Goal: Information Seeking & Learning: Learn about a topic

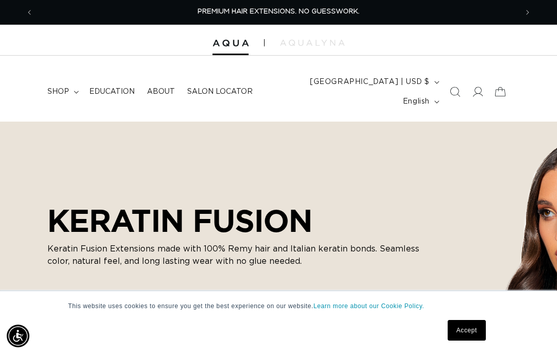
click at [469, 320] on link "Accept" at bounding box center [466, 330] width 38 height 21
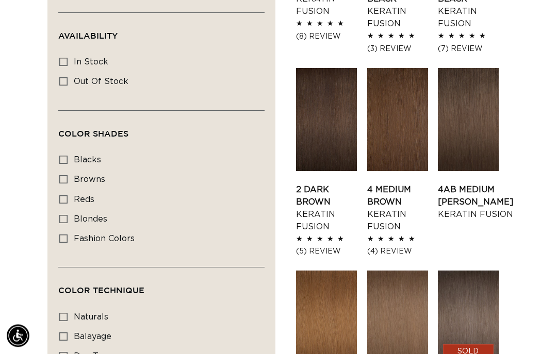
scroll to position [520, 0]
click at [66, 215] on icon at bounding box center [63, 219] width 8 height 8
click at [66, 215] on input "blondes blondes (28 products)" at bounding box center [63, 219] width 8 height 8
checkbox input "true"
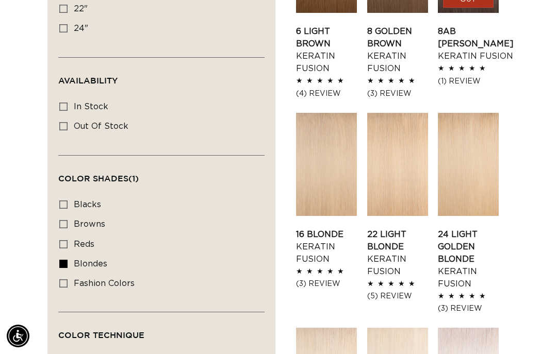
scroll to position [476, 0]
click at [66, 102] on icon at bounding box center [63, 106] width 8 height 8
click at [66, 102] on input "In stock In stock (27 products)" at bounding box center [63, 106] width 8 height 8
checkbox input "true"
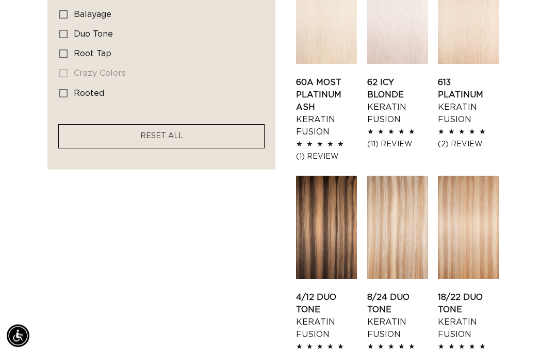
scroll to position [842, 0]
click at [391, 291] on link "8/24 Duo Tone Keratin Fusion" at bounding box center [397, 315] width 61 height 49
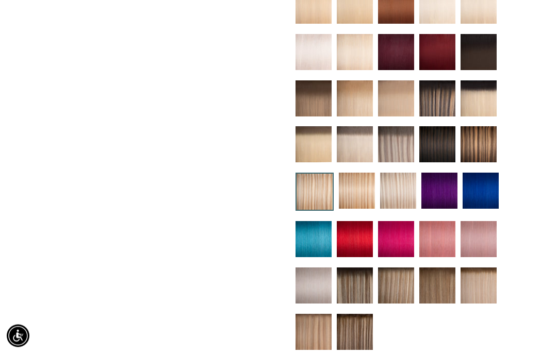
scroll to position [439, 0]
click at [396, 277] on img at bounding box center [396, 285] width 36 height 36
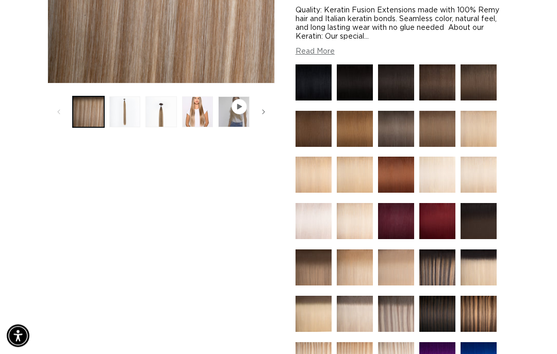
scroll to position [324, 0]
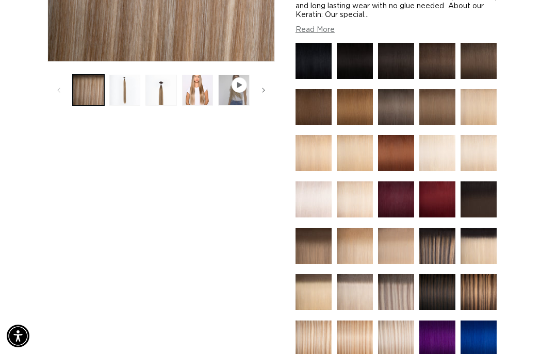
click at [398, 321] on img at bounding box center [396, 339] width 36 height 36
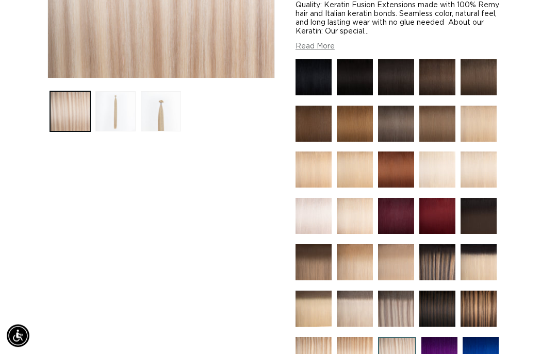
scroll to position [308, 0]
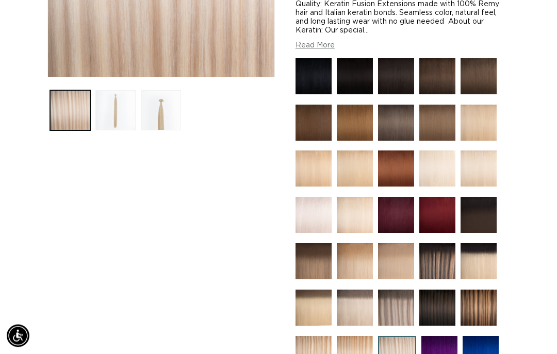
click at [315, 351] on img at bounding box center [313, 355] width 36 height 36
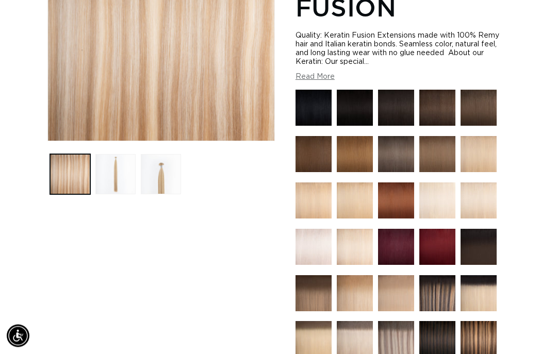
scroll to position [246, 0]
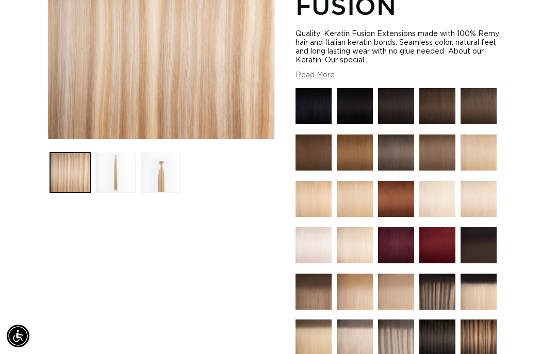
click at [395, 332] on img at bounding box center [396, 338] width 36 height 36
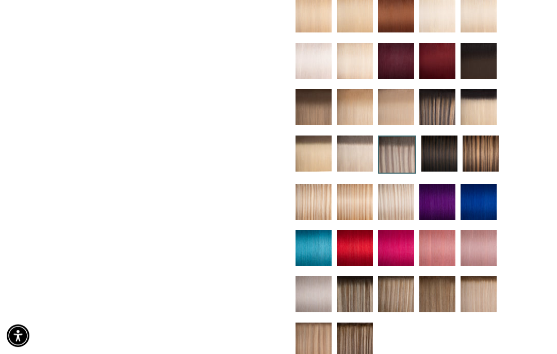
scroll to position [462, 0]
click at [395, 295] on img at bounding box center [396, 294] width 36 height 36
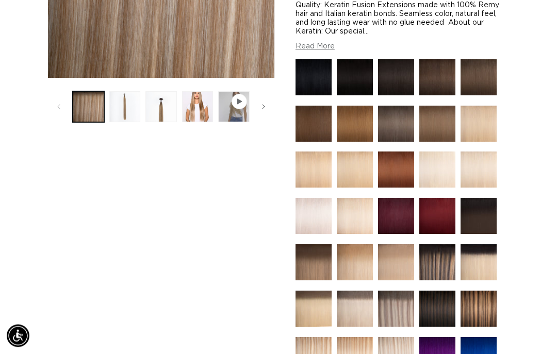
scroll to position [307, 0]
click at [398, 337] on img at bounding box center [396, 355] width 36 height 36
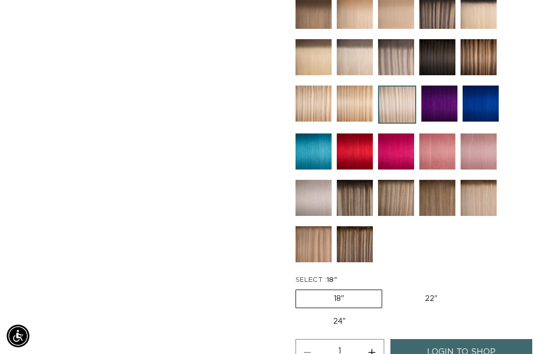
scroll to position [556, 0]
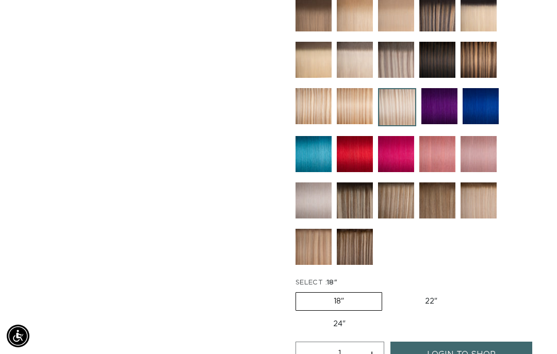
click at [430, 293] on label "22" Variant sold out or unavailable" at bounding box center [431, 302] width 88 height 18
click at [388, 291] on input "22" Variant sold out or unavailable" at bounding box center [387, 290] width 1 height 1
radio input "true"
click at [493, 278] on fieldset "SELECT : 22" 18" Variant sold out or unavailable 22" Variant sold out or unavai…" at bounding box center [402, 306] width 214 height 57
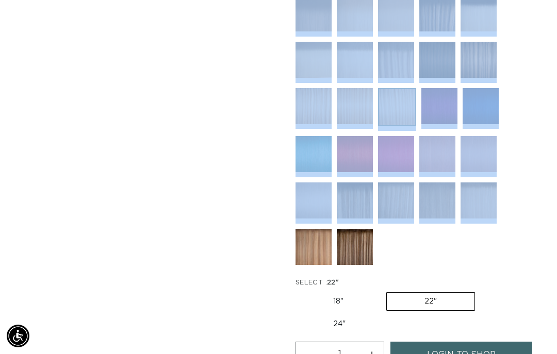
click at [512, 281] on div "Home Atlantic Duo Tone - Keratin Fusion Skip to product information Open media …" at bounding box center [278, 54] width 557 height 965
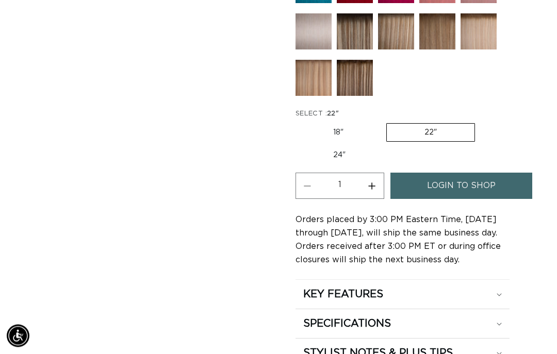
scroll to position [727, 0]
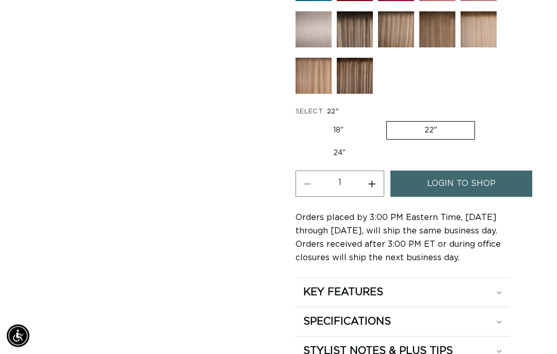
click at [503, 289] on summary "KEY FEATURES" at bounding box center [402, 292] width 214 height 29
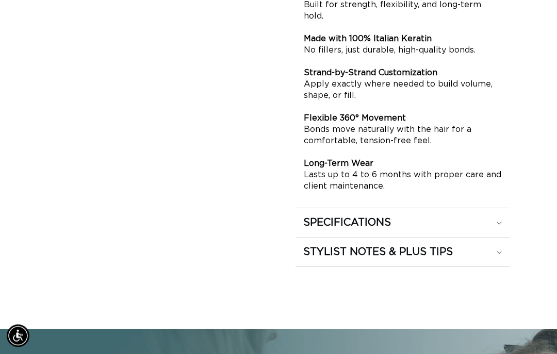
scroll to position [1054, 0]
click at [499, 213] on summary "SPECIFICATIONS" at bounding box center [402, 222] width 214 height 29
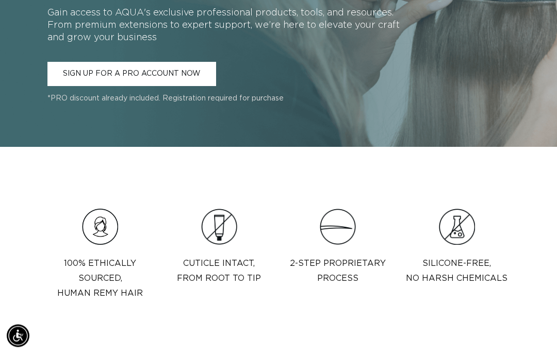
scroll to position [1641, 0]
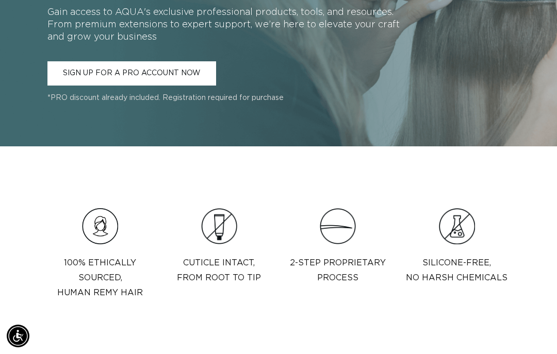
click at [351, 227] on img at bounding box center [338, 226] width 36 height 36
click at [347, 260] on p "2-step proprietary process" at bounding box center [338, 271] width 96 height 30
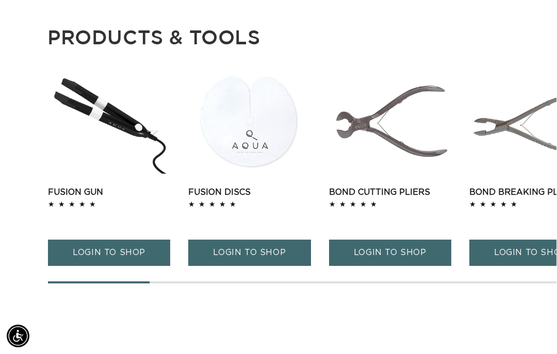
scroll to position [1976, 0]
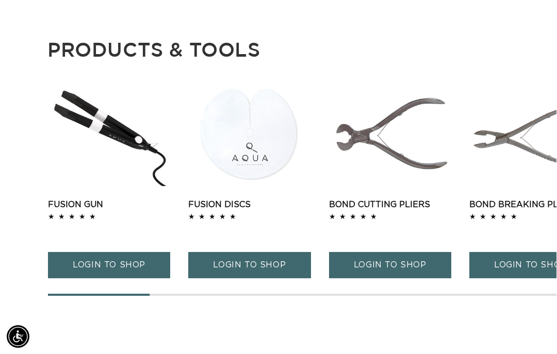
click at [259, 253] on span "LOGIN TO SHOP" at bounding box center [249, 265] width 73 height 26
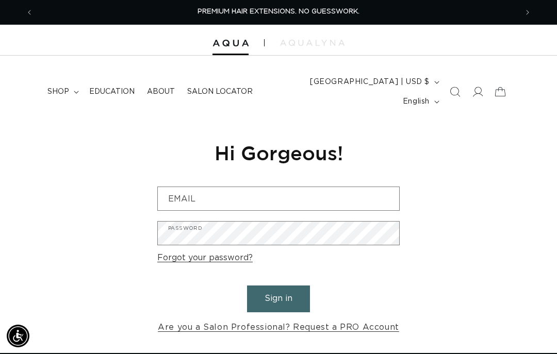
click at [69, 82] on summary "shop" at bounding box center [62, 92] width 42 height 22
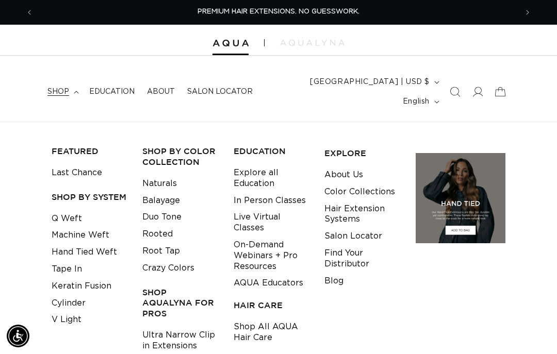
click at [165, 209] on link "Duo Tone" at bounding box center [161, 217] width 39 height 17
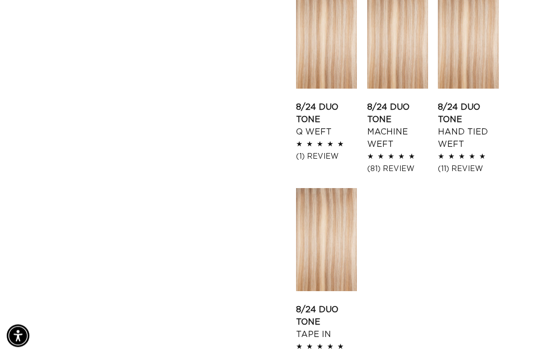
scroll to position [1211, 0]
click at [476, 101] on link "8/24 Duo Tone Hand Tied Weft" at bounding box center [468, 125] width 61 height 49
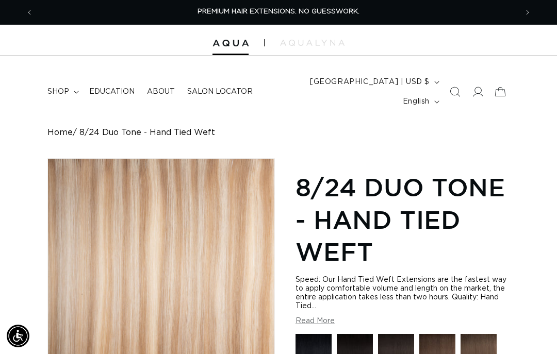
click at [232, 87] on span "Salon Locator" at bounding box center [219, 91] width 65 height 9
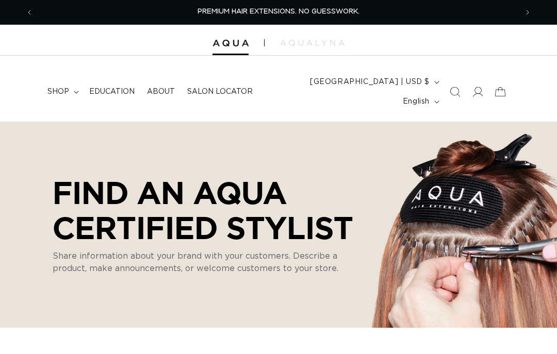
select select "m"
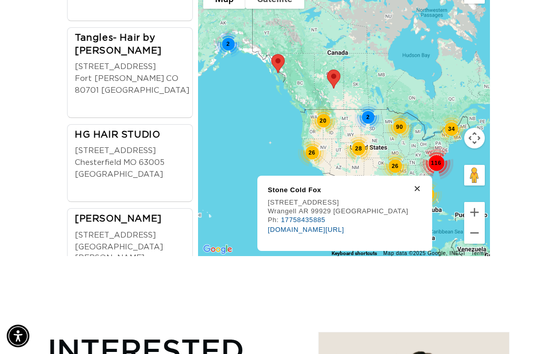
scroll to position [689, 0]
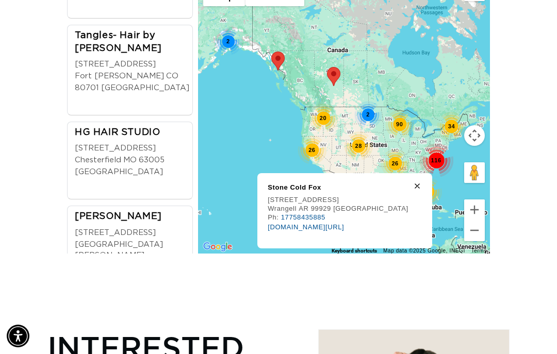
click at [414, 183] on icon at bounding box center [416, 185] width 5 height 5
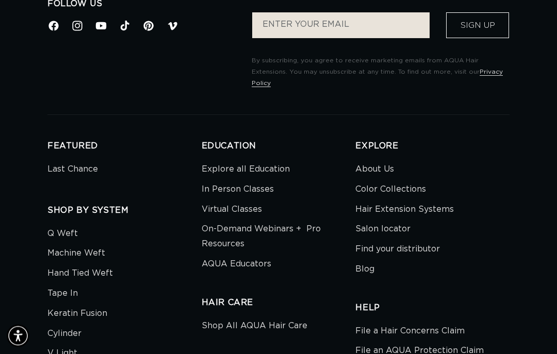
scroll to position [1404, 0]
click at [102, 304] on link "Keratin Fusion" at bounding box center [77, 314] width 60 height 20
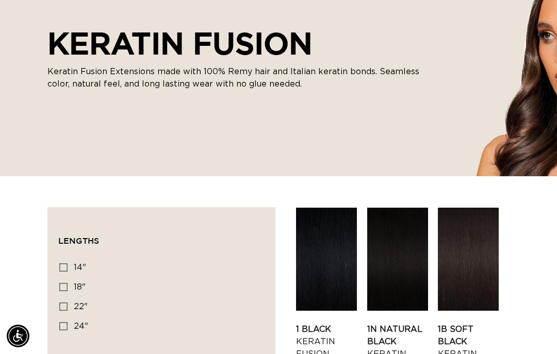
scroll to position [182, 0]
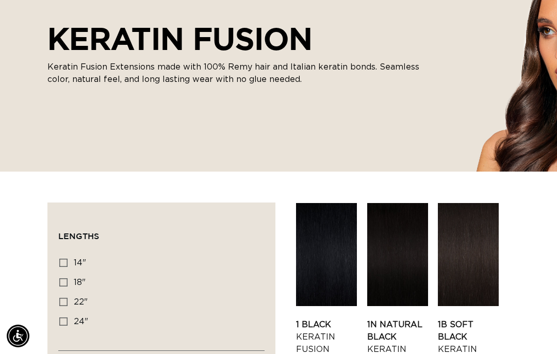
click at [67, 278] on icon at bounding box center [63, 282] width 8 height 8
click at [67, 278] on input "18" 18" (47 products)" at bounding box center [63, 282] width 8 height 8
checkbox input "true"
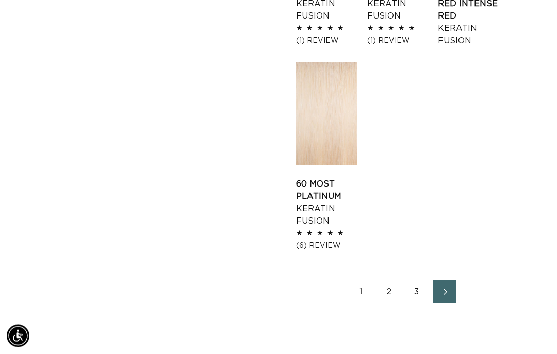
scroll to position [1351, 0]
click at [442, 286] on span "Next page" at bounding box center [444, 292] width 7 height 12
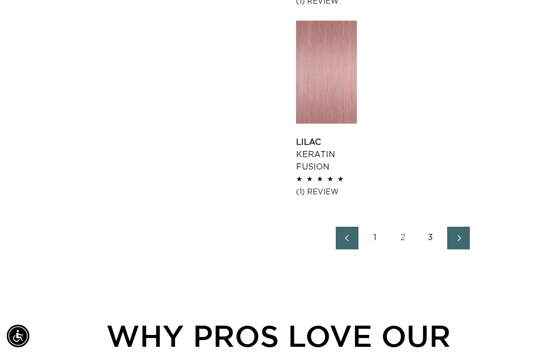
scroll to position [1396, 0]
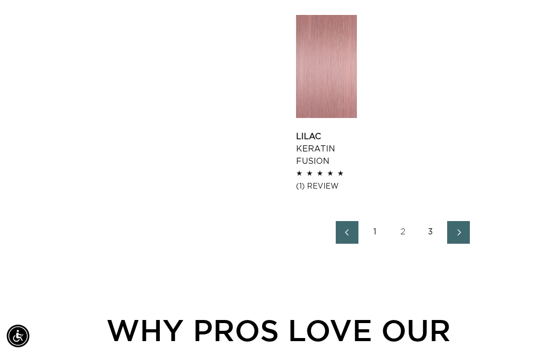
click at [464, 221] on link "Next page" at bounding box center [458, 232] width 23 height 23
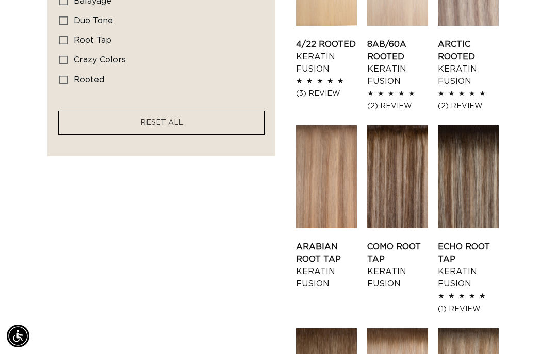
scroll to position [842, 0]
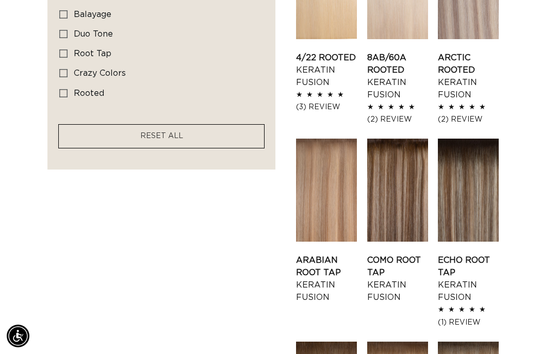
click at [474, 254] on link "Echo Root Tap Keratin Fusion" at bounding box center [468, 278] width 61 height 49
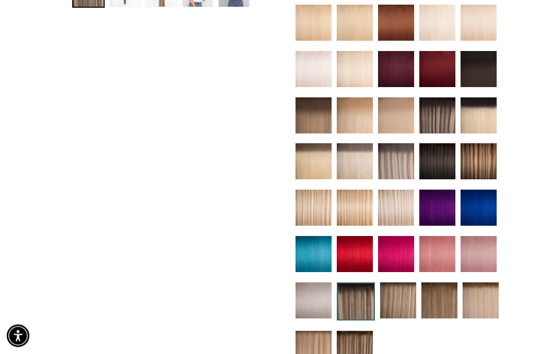
scroll to position [422, 0]
click at [399, 298] on img at bounding box center [398, 300] width 36 height 36
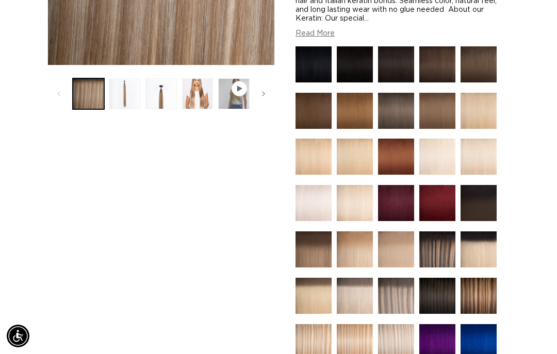
scroll to position [319, 0]
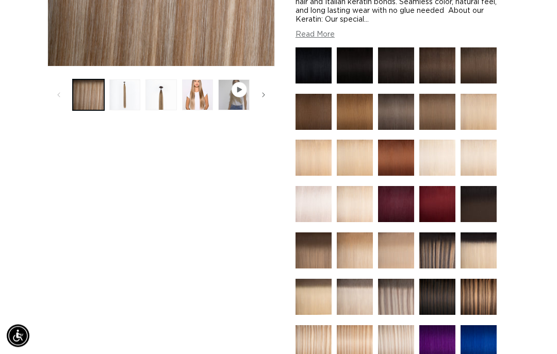
click at [314, 326] on img at bounding box center [313, 344] width 36 height 36
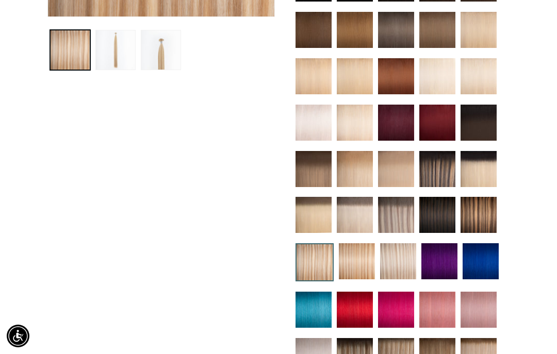
scroll to position [365, 0]
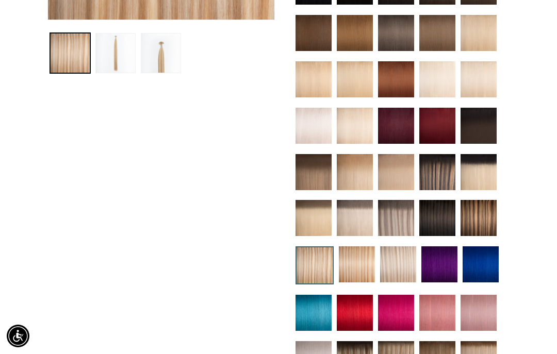
click at [405, 248] on img at bounding box center [398, 264] width 36 height 36
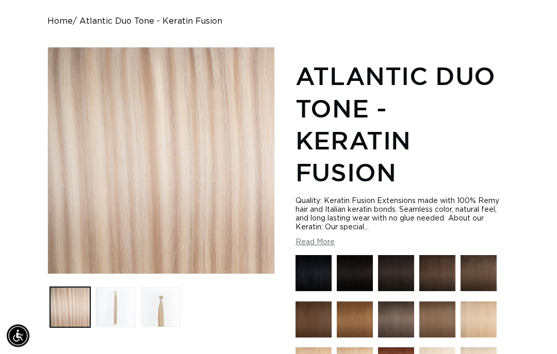
scroll to position [111, 0]
click at [323, 238] on button "Read More" at bounding box center [314, 242] width 39 height 9
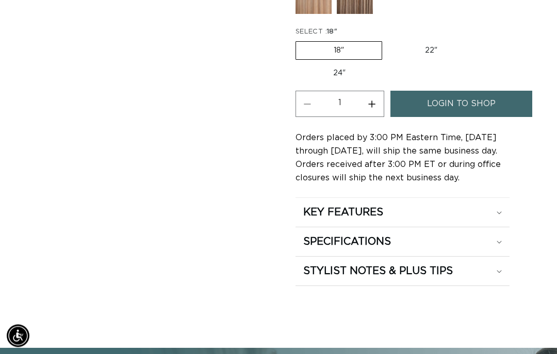
scroll to position [1040, 0]
click at [501, 267] on div "STYLIST NOTES & PLUS TIPS" at bounding box center [402, 270] width 198 height 13
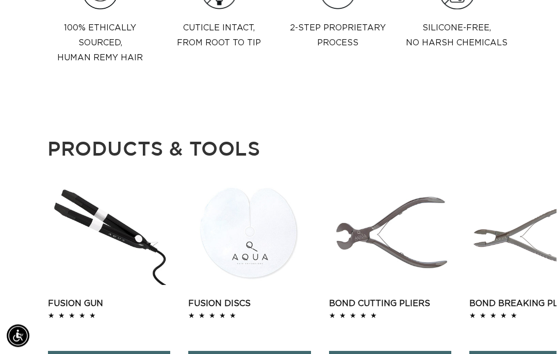
scroll to position [2009, 0]
click at [261, 297] on link "Fusion Discs" at bounding box center [249, 303] width 122 height 12
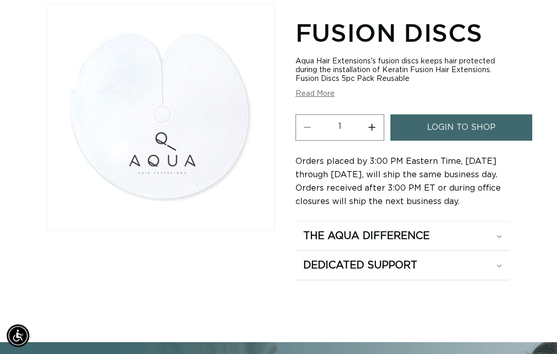
click at [501, 225] on summary "The Aqua Difference" at bounding box center [402, 236] width 214 height 29
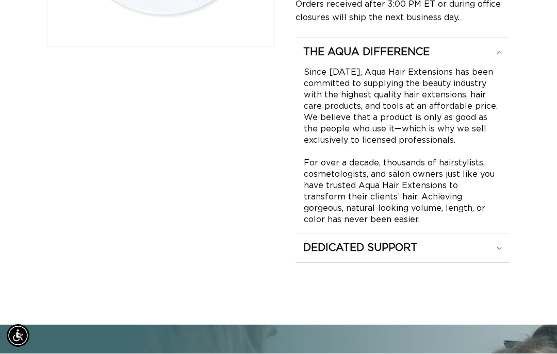
scroll to position [339, 0]
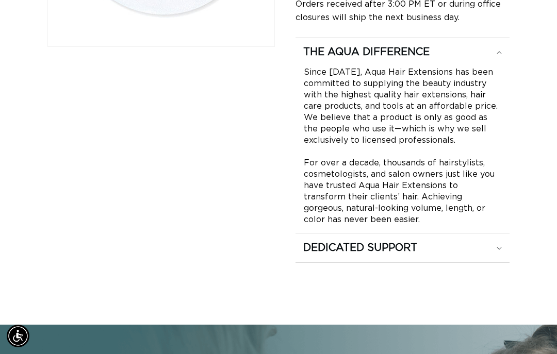
click at [504, 233] on summary "Dedicated Support" at bounding box center [402, 247] width 214 height 29
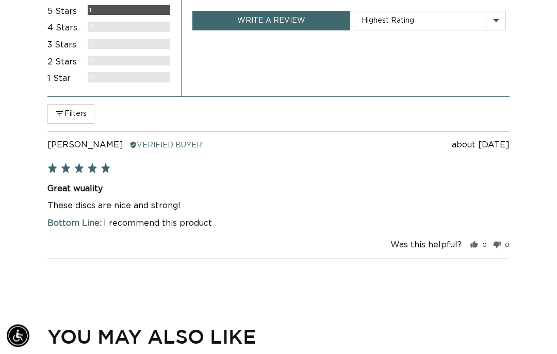
scroll to position [1171, 0]
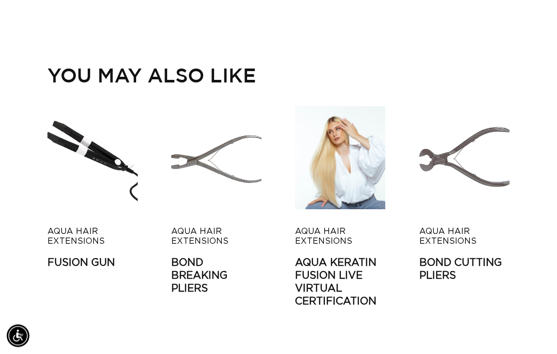
scroll to position [1435, 0]
click at [348, 257] on link "AQUA Keratin Fusion LIVE VIRTUAL Certification" at bounding box center [340, 283] width 90 height 52
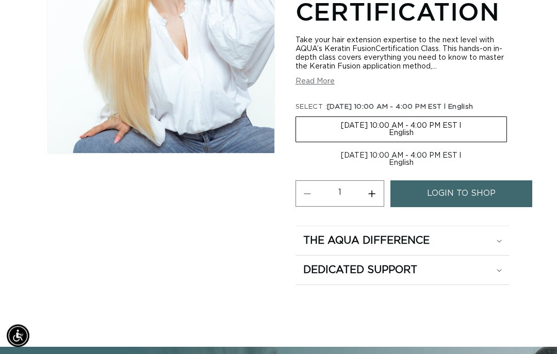
scroll to position [272, 0]
click at [505, 229] on summary "The Aqua Difference" at bounding box center [402, 240] width 214 height 29
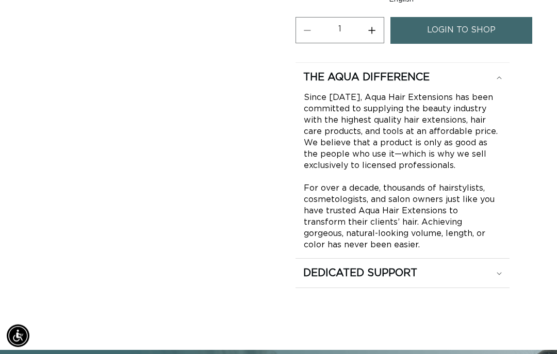
scroll to position [433, 0]
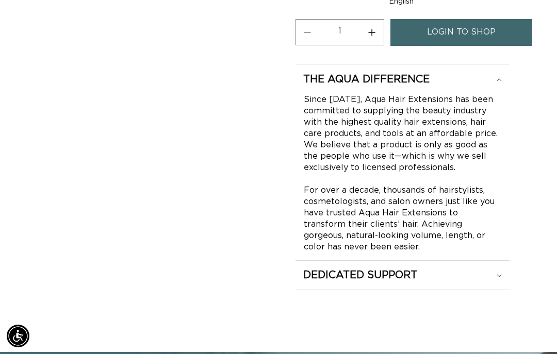
click at [505, 267] on summary "Dedicated Support" at bounding box center [402, 275] width 214 height 29
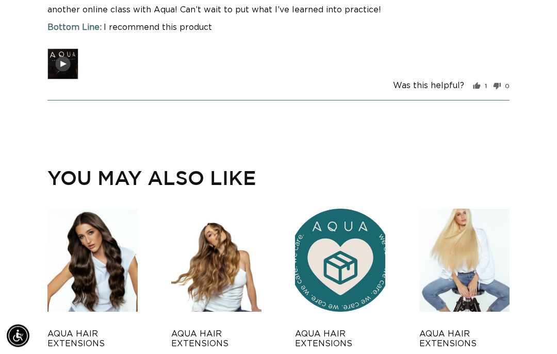
scroll to position [2220, 0]
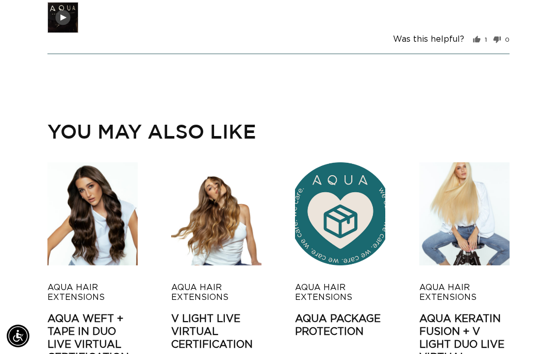
click at [459, 326] on link "AQUA Keratin Fusion + V Light DUO Live Virtual Certification Class" at bounding box center [464, 351] width 90 height 77
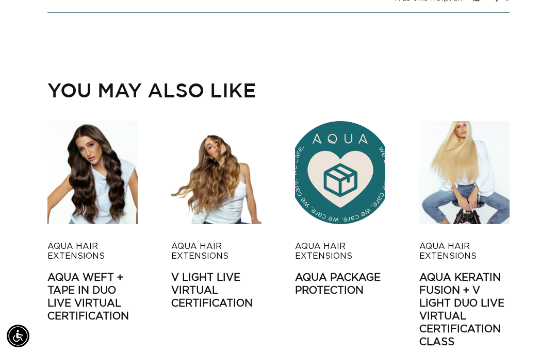
scroll to position [2260, 0]
